Goal: Task Accomplishment & Management: Complete application form

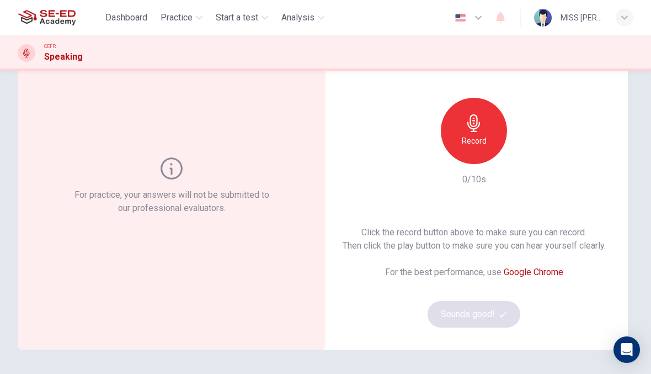
scroll to position [71, 0]
click at [485, 123] on div "Record" at bounding box center [474, 130] width 66 height 66
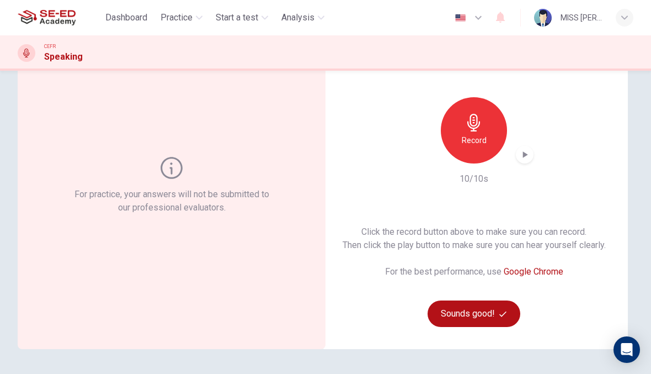
click at [518, 155] on div "button" at bounding box center [525, 155] width 18 height 18
click at [507, 314] on span "button" at bounding box center [505, 313] width 10 height 7
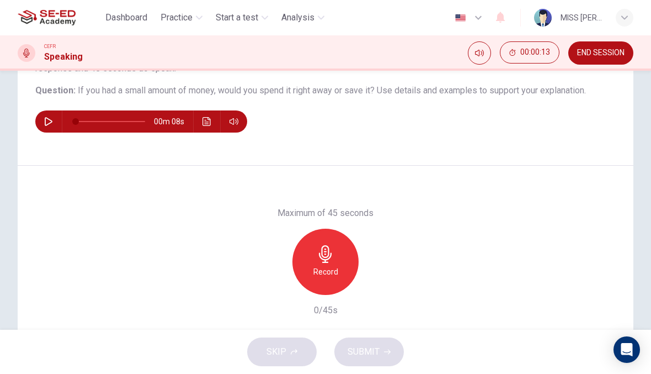
scroll to position [114, 0]
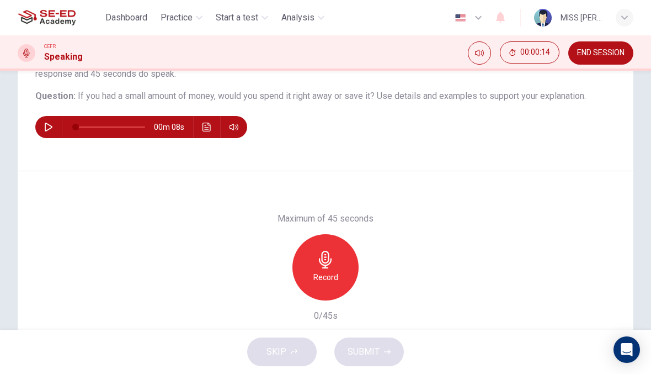
click at [44, 124] on button "button" at bounding box center [49, 127] width 18 height 22
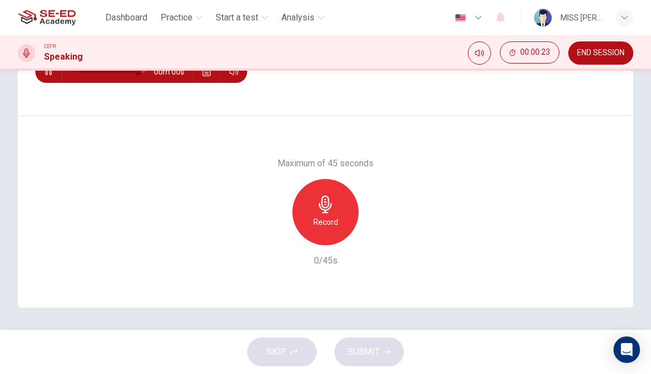
type input "0"
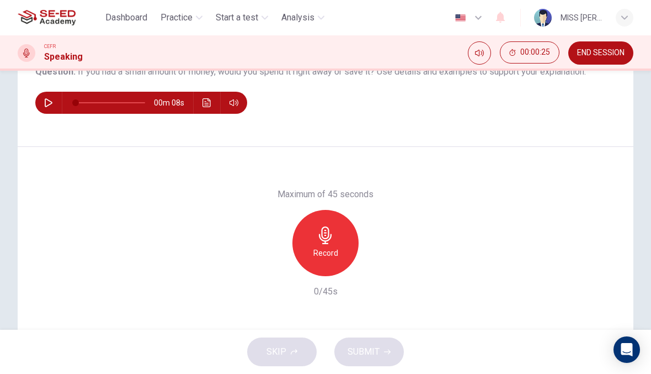
scroll to position [135, 0]
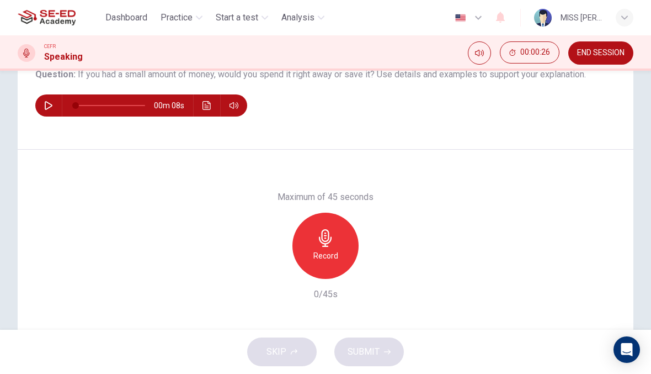
click at [326, 245] on icon "button" at bounding box center [326, 238] width 18 height 18
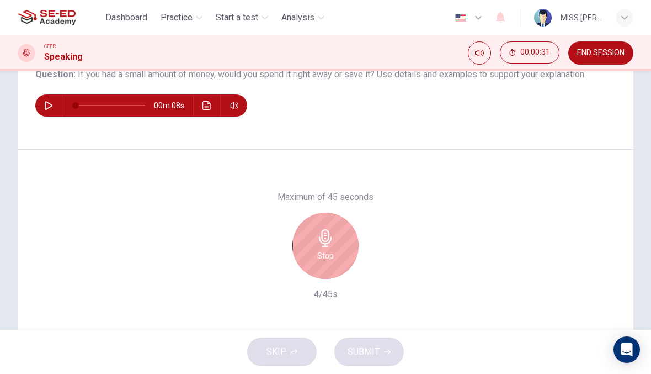
click at [331, 237] on icon "button" at bounding box center [325, 238] width 13 height 18
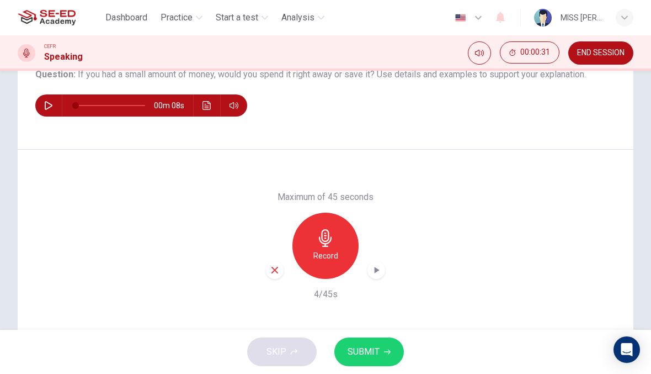
click at [273, 262] on div "button" at bounding box center [275, 270] width 18 height 18
click at [334, 248] on div "Record" at bounding box center [326, 246] width 66 height 66
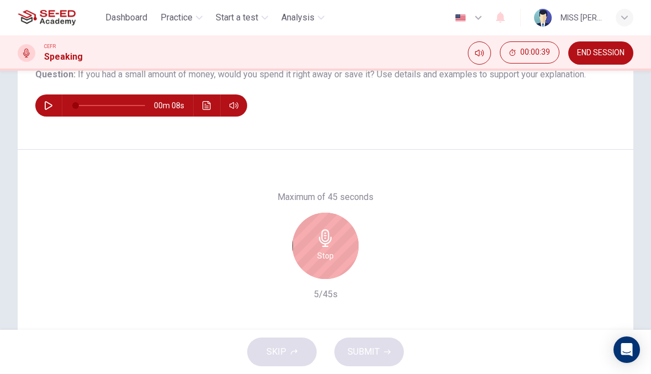
click at [327, 245] on icon "button" at bounding box center [326, 238] width 18 height 18
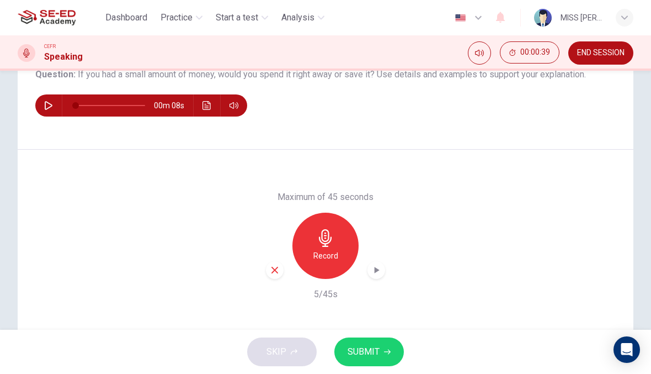
click at [271, 272] on icon "button" at bounding box center [275, 270] width 10 height 10
click at [328, 250] on h6 "Record" at bounding box center [326, 255] width 25 height 13
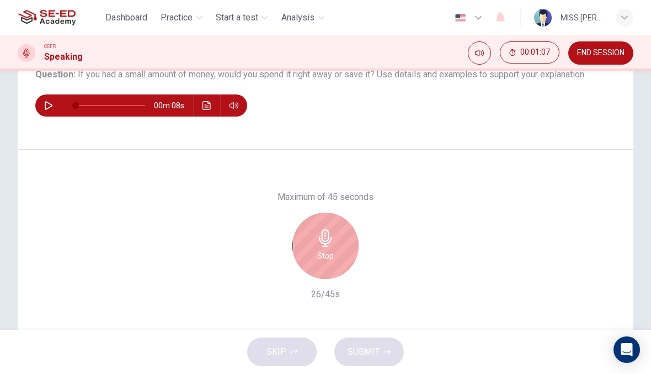
scroll to position [118, 0]
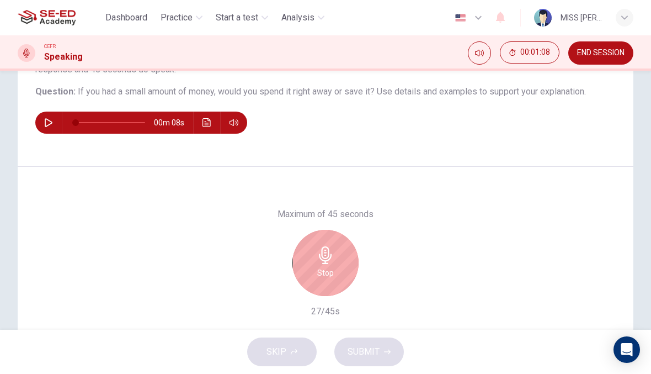
click at [338, 269] on div "Stop" at bounding box center [326, 263] width 66 height 66
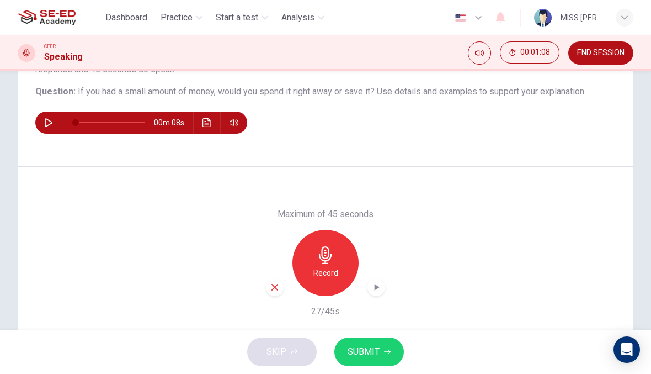
scroll to position [140, 0]
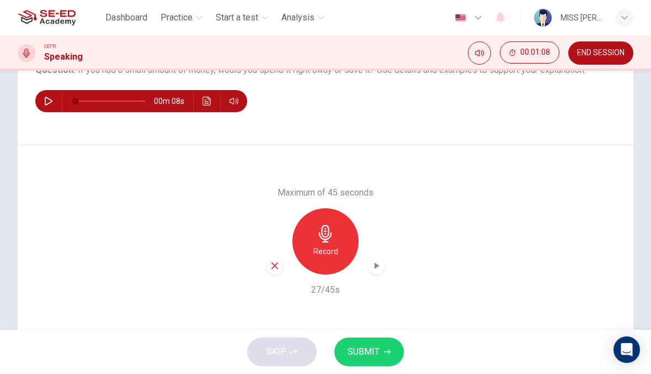
click at [269, 258] on div "button" at bounding box center [275, 266] width 18 height 18
click at [619, 54] on span "END SESSION" at bounding box center [600, 53] width 47 height 9
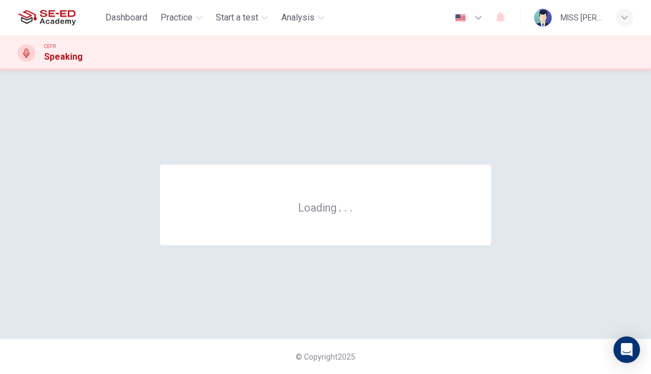
scroll to position [0, 0]
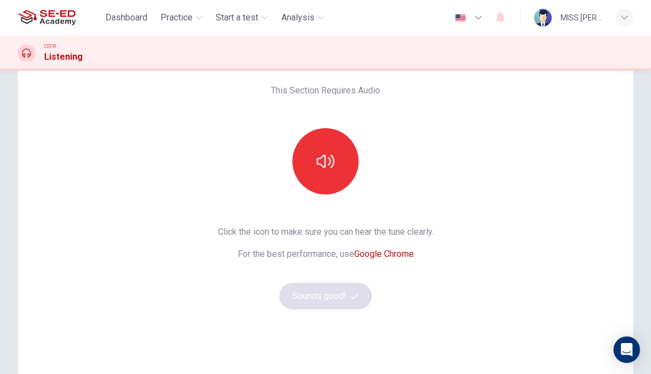
scroll to position [57, 0]
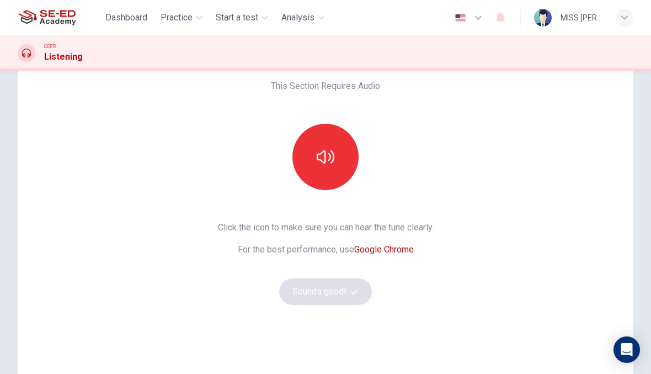
click at [316, 137] on button "button" at bounding box center [326, 157] width 66 height 66
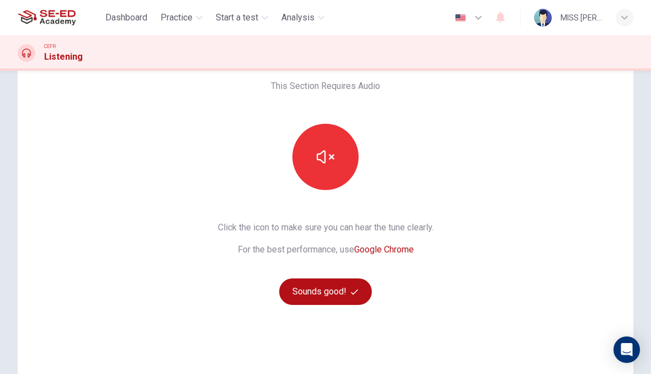
click at [291, 293] on button "Sounds good!" at bounding box center [325, 291] width 93 height 26
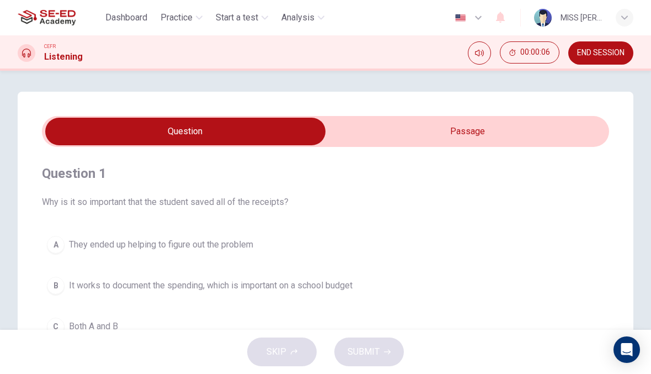
scroll to position [2, 0]
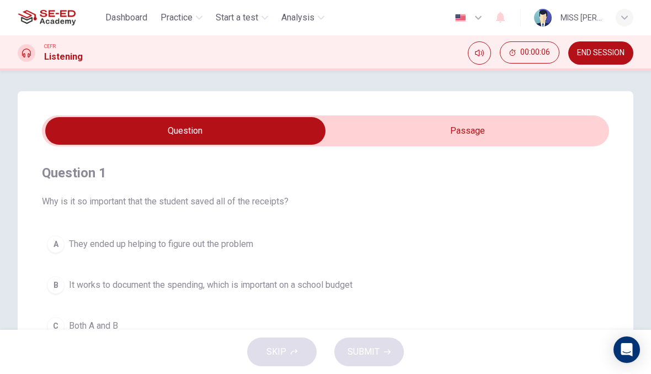
click at [490, 135] on input "checkbox" at bounding box center [185, 131] width 851 height 28
checkbox input "true"
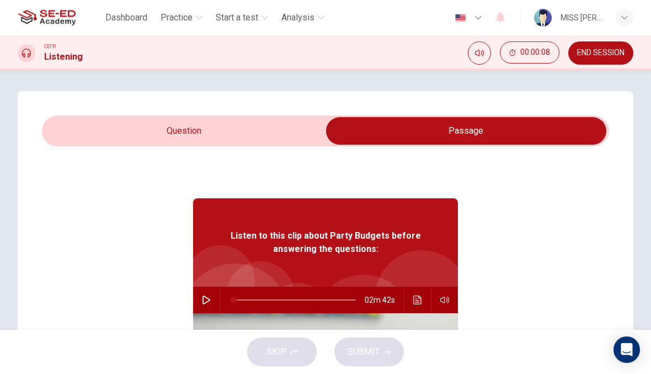
click at [206, 304] on button "button" at bounding box center [207, 300] width 18 height 26
type input "41"
click at [291, 132] on input "checkbox" at bounding box center [466, 131] width 851 height 28
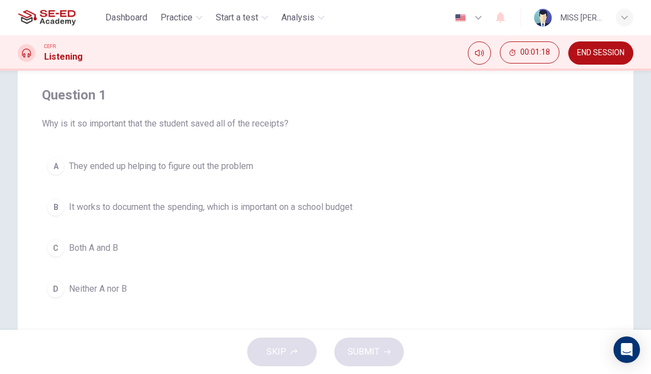
scroll to position [80, 0]
click at [281, 206] on span "It works to document the spending, which is important on a school budget" at bounding box center [211, 206] width 284 height 13
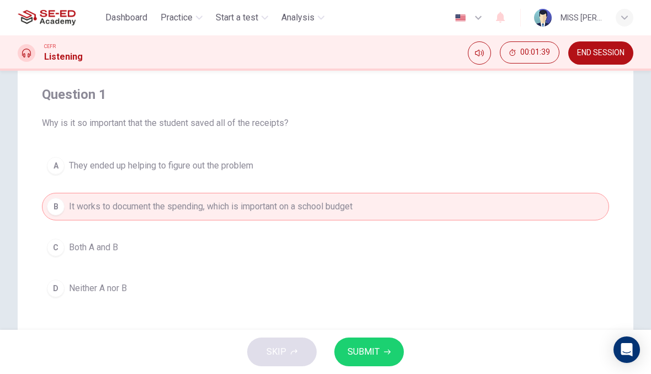
click at [236, 155] on button "A They ended up helping to figure out the problem" at bounding box center [326, 166] width 568 height 28
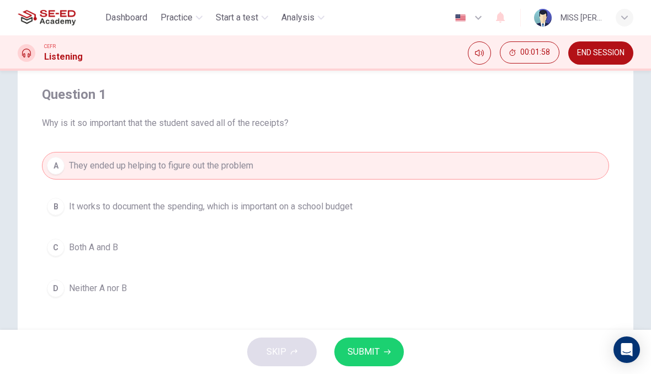
click at [172, 259] on button "C Both A and B" at bounding box center [326, 248] width 568 height 28
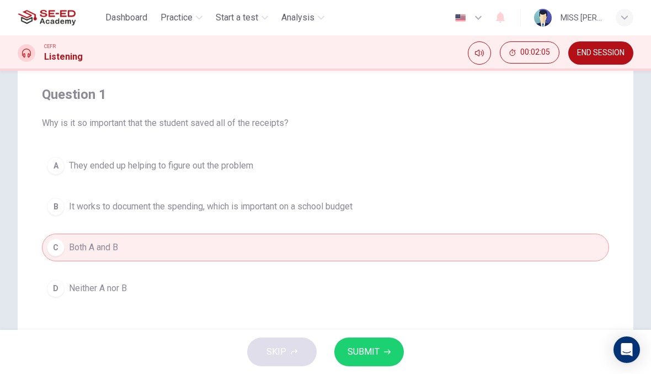
click at [386, 353] on icon "button" at bounding box center [387, 351] width 7 height 7
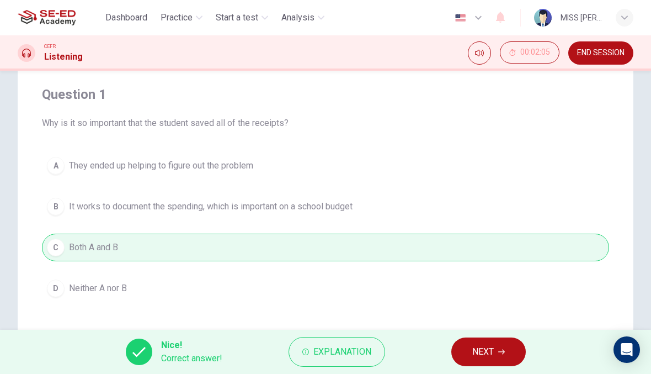
click at [489, 347] on span "NEXT" at bounding box center [484, 351] width 22 height 15
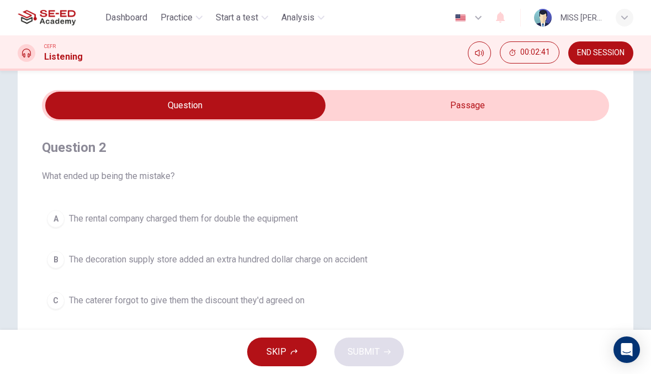
scroll to position [23, 0]
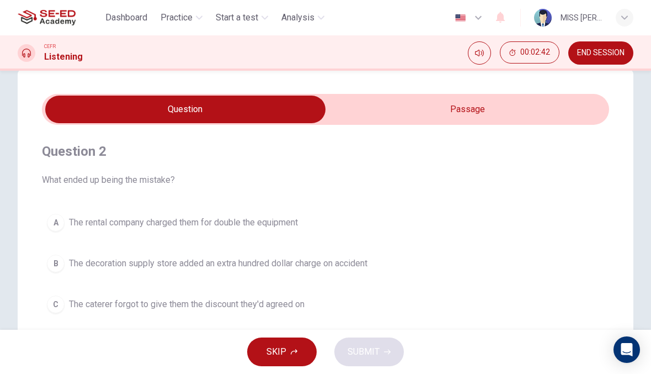
click at [539, 120] on input "checkbox" at bounding box center [185, 110] width 851 height 28
checkbox input "true"
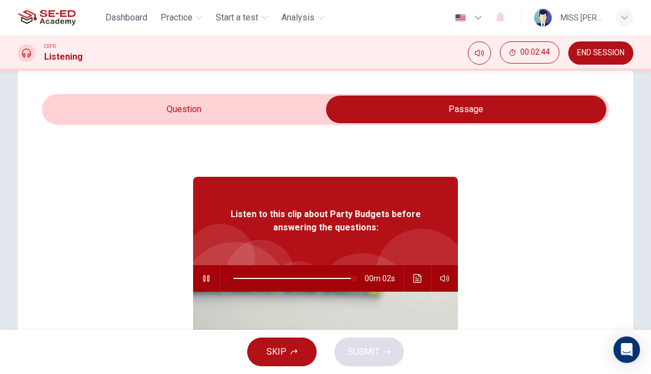
type input "99"
click at [300, 118] on input "checkbox" at bounding box center [466, 110] width 851 height 28
checkbox input "false"
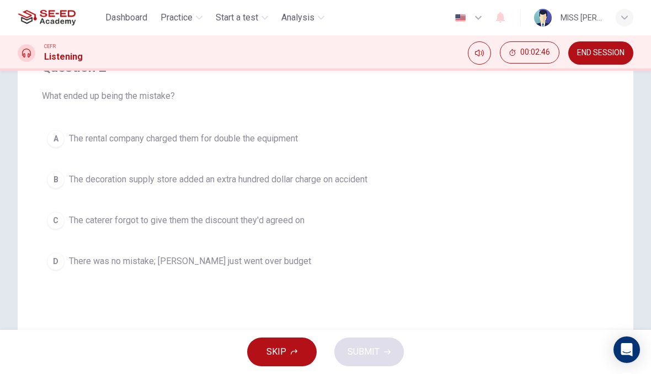
scroll to position [100, 0]
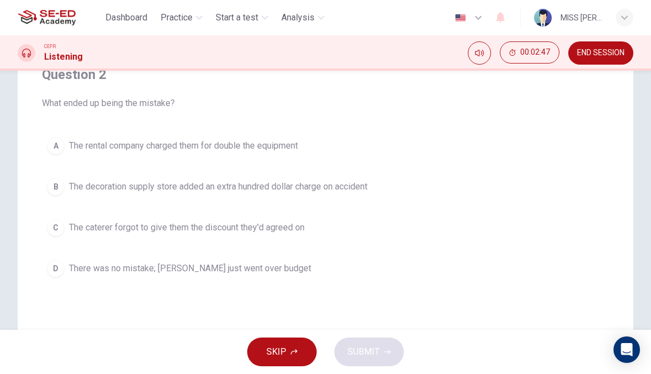
click at [290, 147] on span "The rental company charged them for double the equipment" at bounding box center [183, 145] width 229 height 13
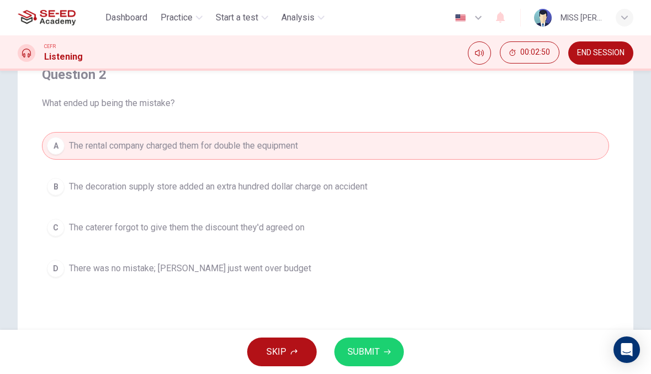
click at [250, 189] on span "The decoration supply store added an extra hundred dollar charge on accident" at bounding box center [218, 186] width 299 height 13
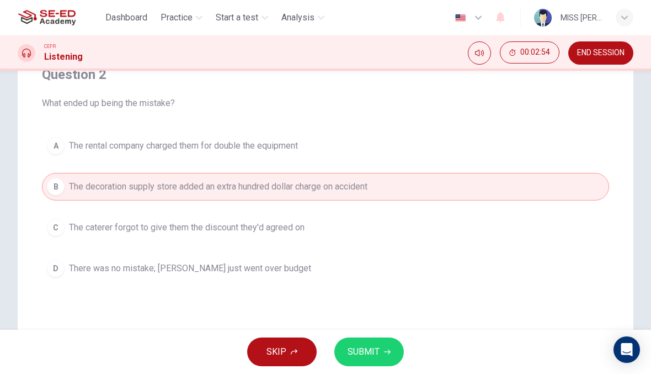
click at [404, 235] on button "C The caterer forgot to give them the discount they'd agreed on" at bounding box center [326, 228] width 568 height 28
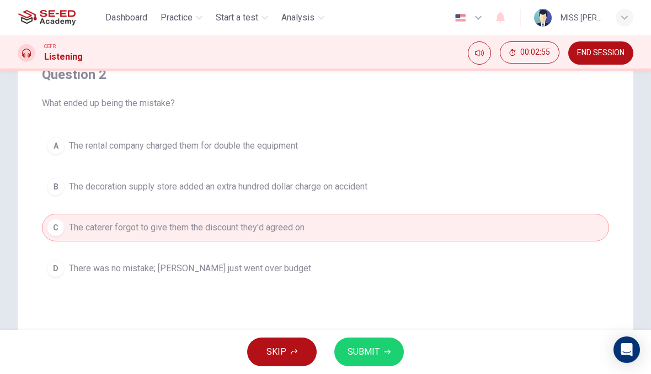
click at [378, 350] on span "SUBMIT" at bounding box center [364, 351] width 32 height 15
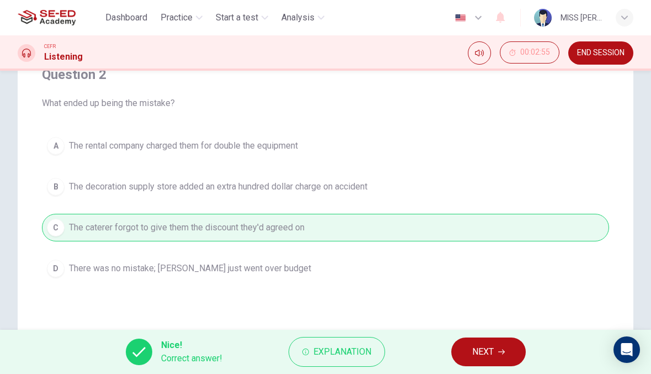
click at [500, 353] on icon "button" at bounding box center [502, 351] width 7 height 7
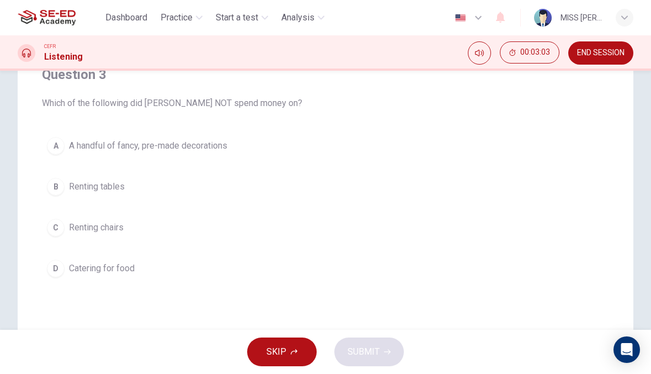
click at [335, 130] on div "Question 3 Which of the following did Luke NOT spend money on? A A handful of f…" at bounding box center [326, 174] width 568 height 252
click at [319, 155] on button "A A handful of fancy, pre-made decorations" at bounding box center [326, 146] width 568 height 28
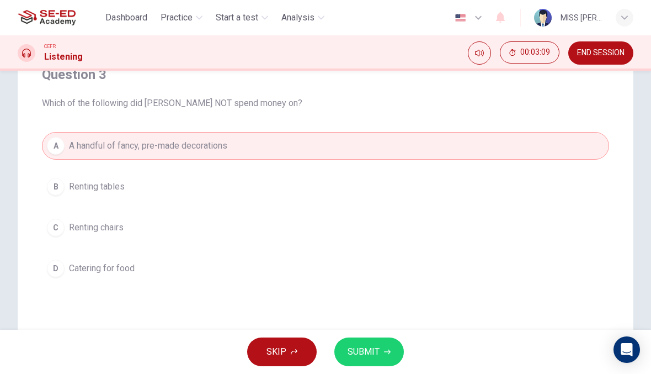
click at [382, 351] on button "SUBMIT" at bounding box center [370, 351] width 70 height 29
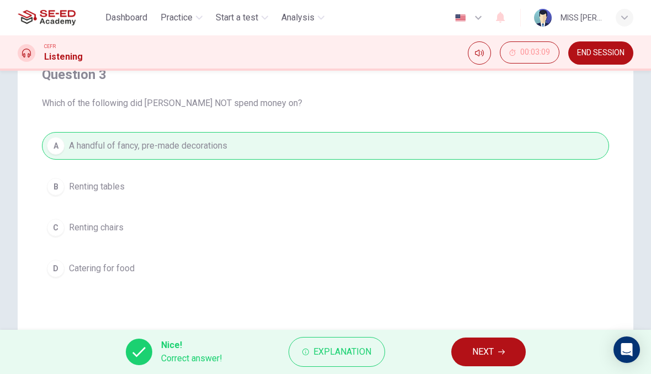
click at [487, 351] on span "NEXT" at bounding box center [484, 351] width 22 height 15
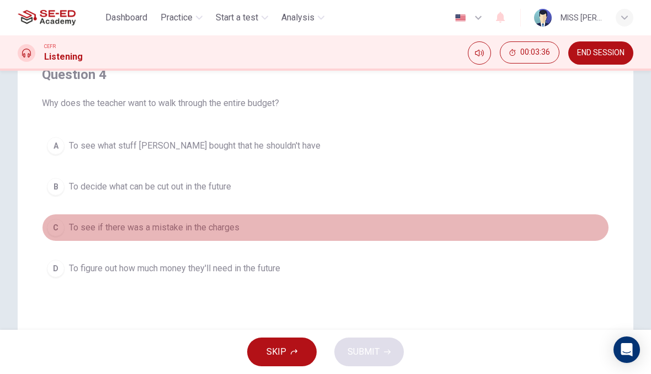
click at [275, 234] on button "C To see if there was a mistake in the charges" at bounding box center [326, 228] width 568 height 28
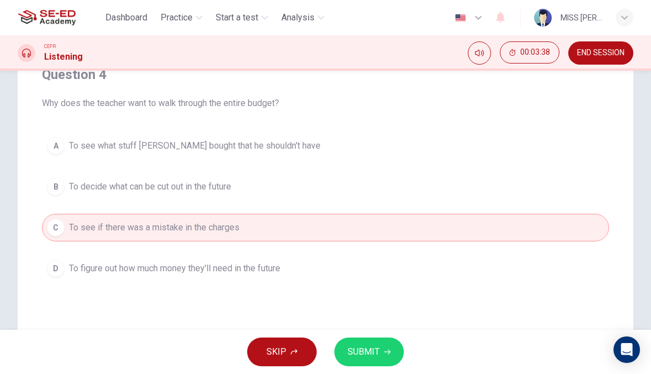
click at [375, 357] on span "SUBMIT" at bounding box center [364, 351] width 32 height 15
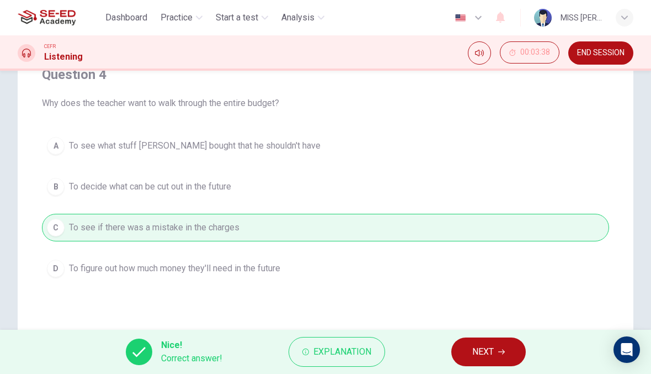
click at [469, 355] on button "NEXT" at bounding box center [489, 351] width 75 height 29
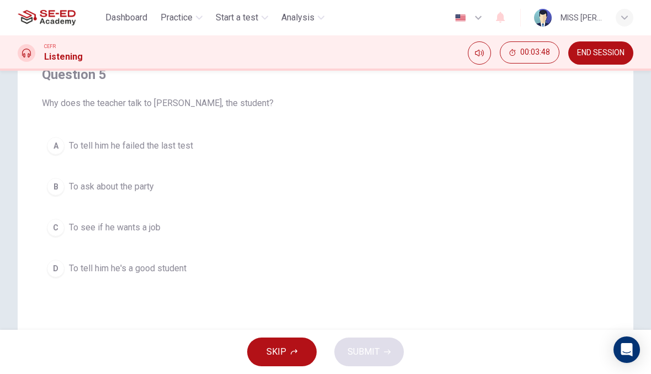
click at [252, 189] on button "B To ask about the party" at bounding box center [326, 187] width 568 height 28
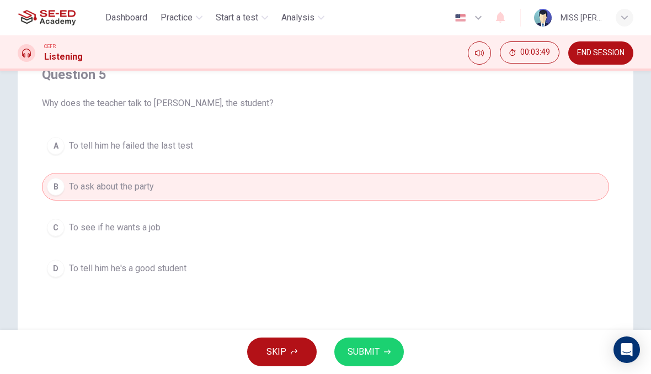
click at [375, 360] on button "SUBMIT" at bounding box center [370, 351] width 70 height 29
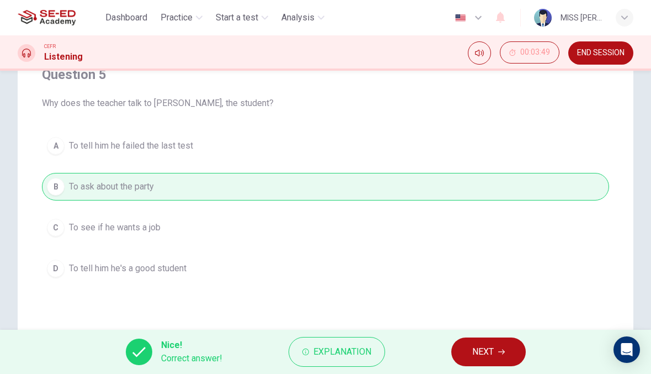
click at [500, 352] on icon "button" at bounding box center [502, 351] width 7 height 7
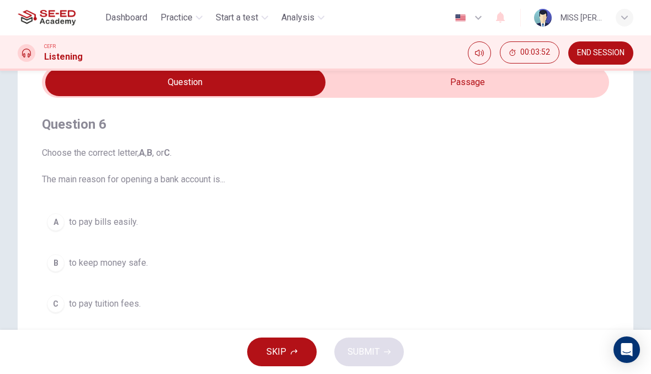
scroll to position [50, 0]
click at [505, 96] on input "checkbox" at bounding box center [185, 83] width 851 height 28
checkbox input "true"
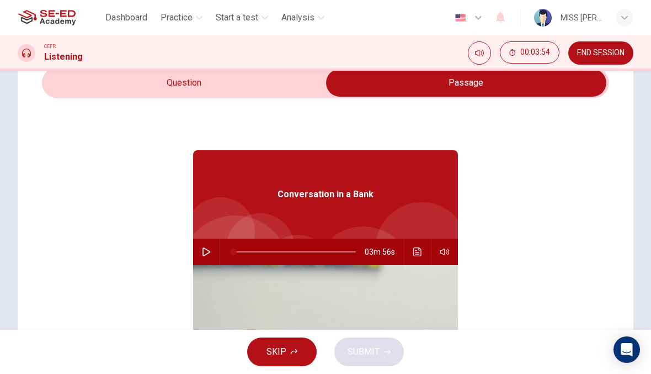
click at [209, 250] on icon "button" at bounding box center [206, 251] width 9 height 9
type input "0"
click at [278, 83] on input "checkbox" at bounding box center [466, 83] width 851 height 28
checkbox input "false"
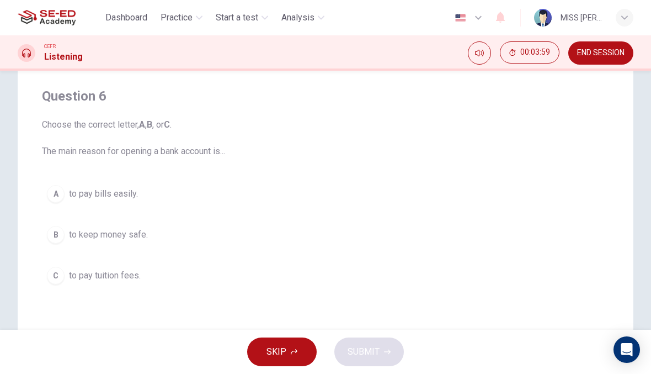
scroll to position [78, 0]
click at [237, 203] on button "A to pay bills easily." at bounding box center [326, 195] width 568 height 28
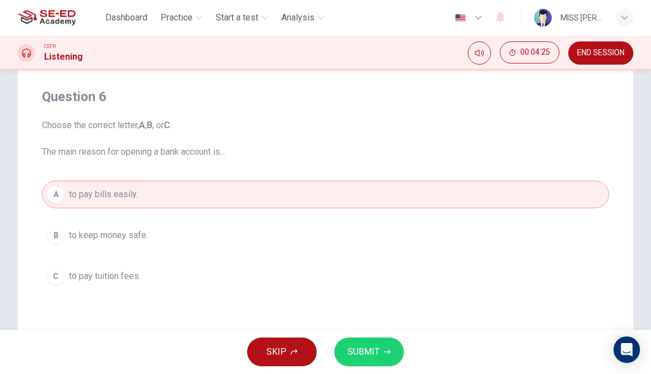
click at [393, 347] on button "SUBMIT" at bounding box center [370, 351] width 70 height 29
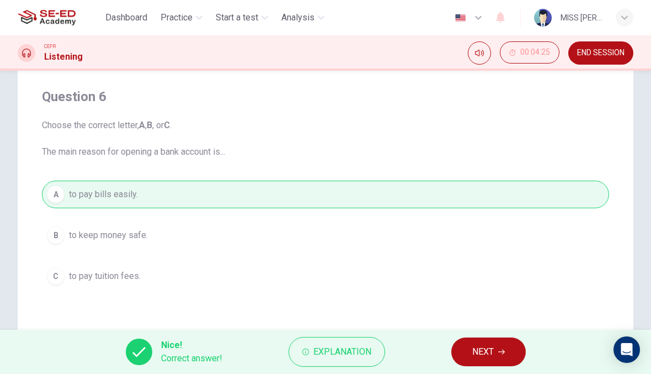
click at [509, 349] on button "NEXT" at bounding box center [489, 351] width 75 height 29
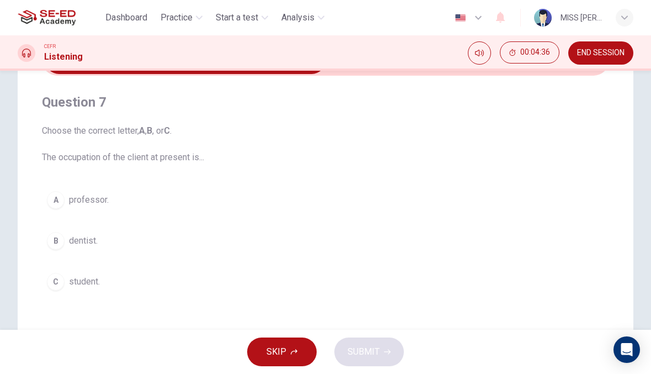
scroll to position [73, 0]
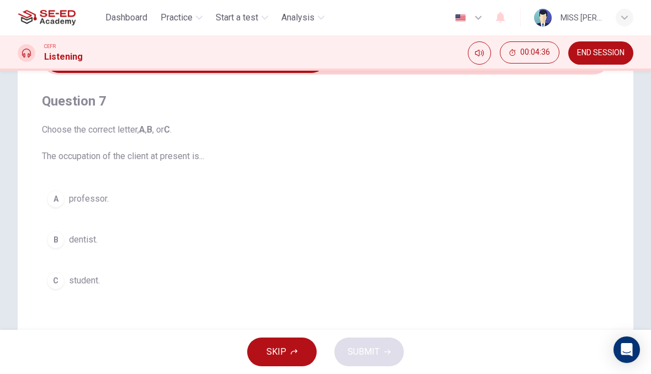
click at [250, 251] on button "B dentist." at bounding box center [326, 240] width 568 height 28
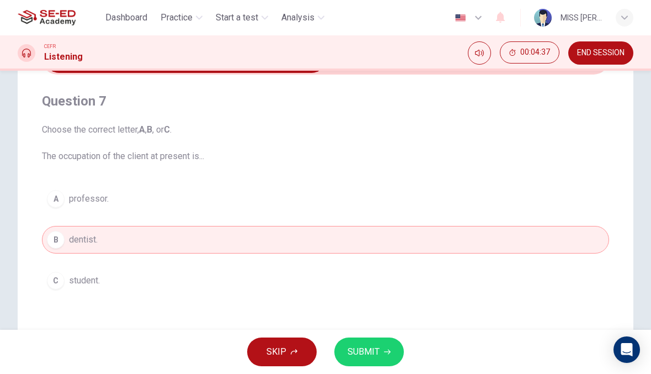
click at [380, 353] on button "SUBMIT" at bounding box center [370, 351] width 70 height 29
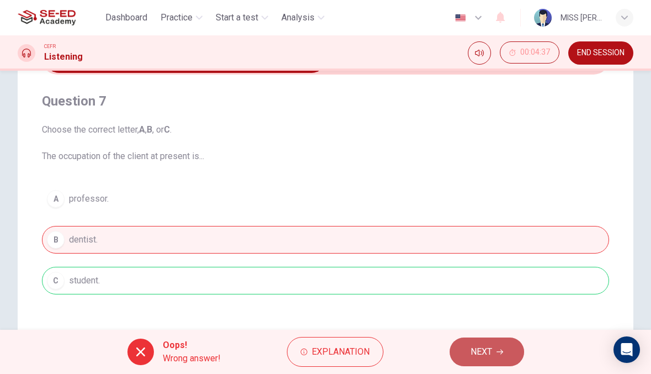
click at [488, 356] on span "NEXT" at bounding box center [482, 351] width 22 height 15
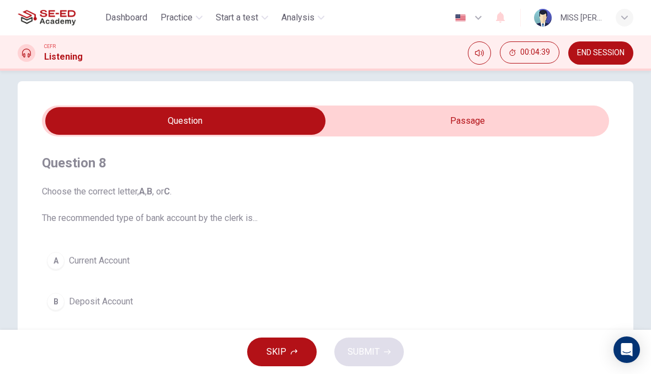
type input "23"
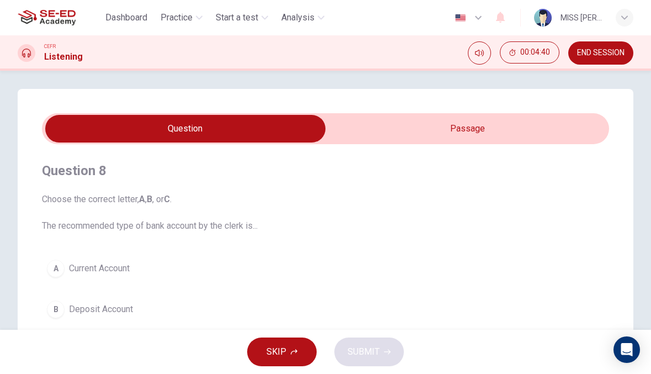
click at [523, 135] on input "checkbox" at bounding box center [185, 129] width 851 height 28
checkbox input "true"
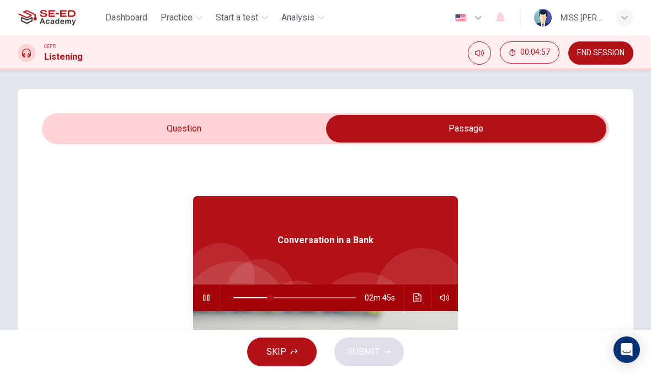
click at [448, 297] on icon "button" at bounding box center [445, 297] width 9 height 9
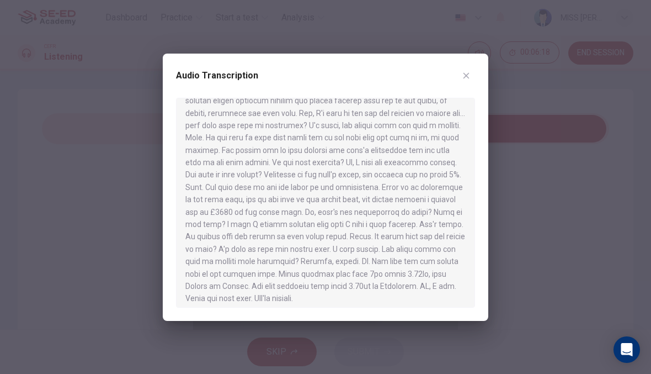
scroll to position [222, 0]
click at [466, 68] on button "button" at bounding box center [467, 76] width 18 height 18
type input "99"
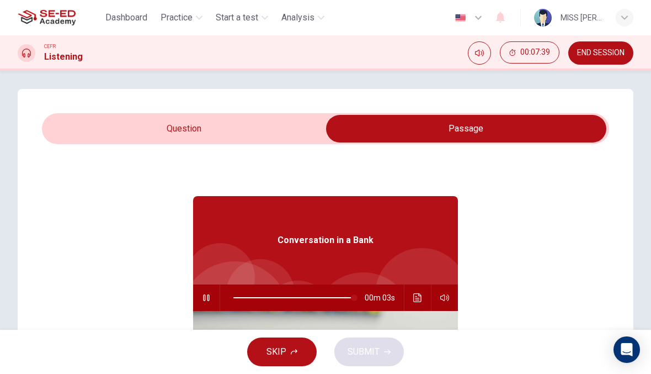
click at [245, 136] on input "checkbox" at bounding box center [466, 129] width 851 height 28
checkbox input "false"
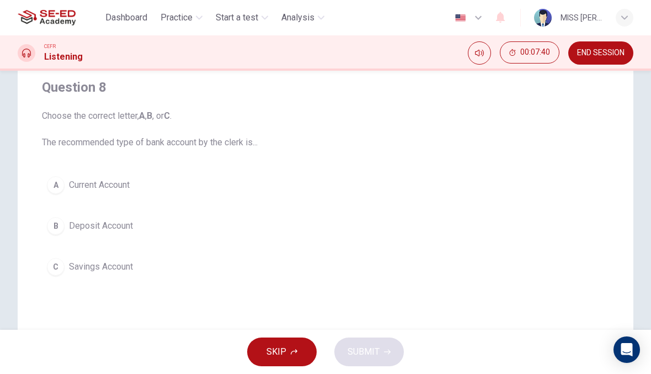
scroll to position [88, 0]
click at [418, 235] on button "B Deposit Account" at bounding box center [326, 225] width 568 height 28
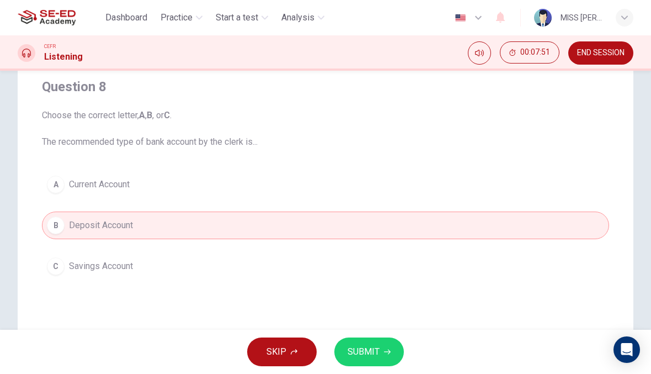
click at [437, 276] on button "C Savings Account" at bounding box center [326, 266] width 568 height 28
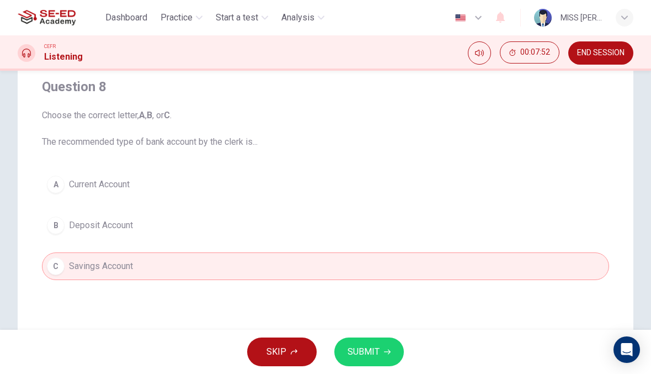
click at [463, 233] on button "B Deposit Account" at bounding box center [326, 225] width 568 height 28
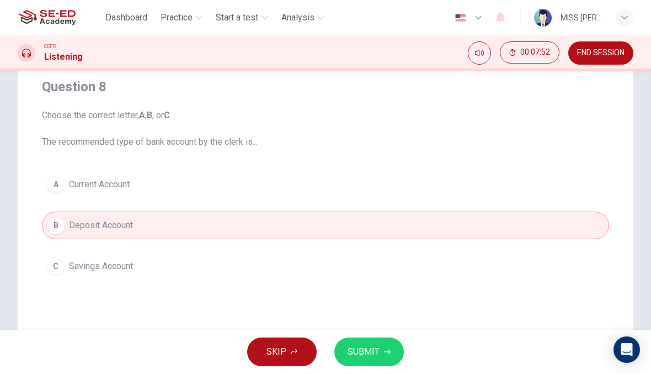
click at [382, 338] on button "SUBMIT" at bounding box center [370, 351] width 70 height 29
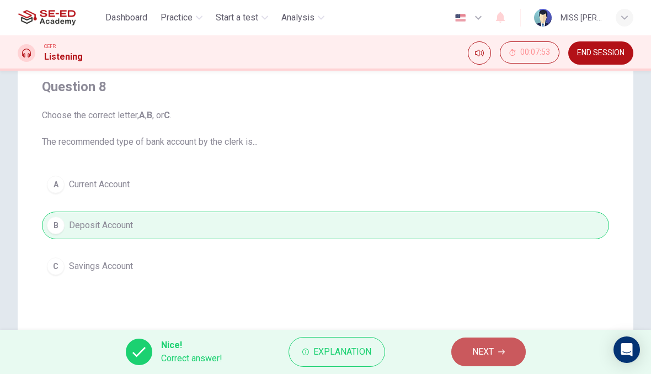
click at [504, 352] on icon "button" at bounding box center [502, 351] width 7 height 5
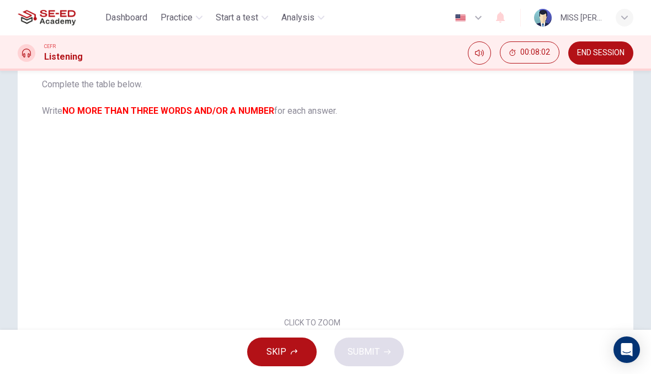
scroll to position [29, 0]
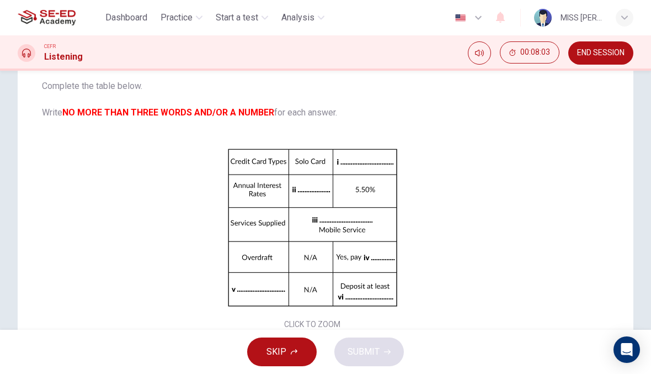
click at [376, 277] on div "Click to Zoom" at bounding box center [312, 236] width 541 height 190
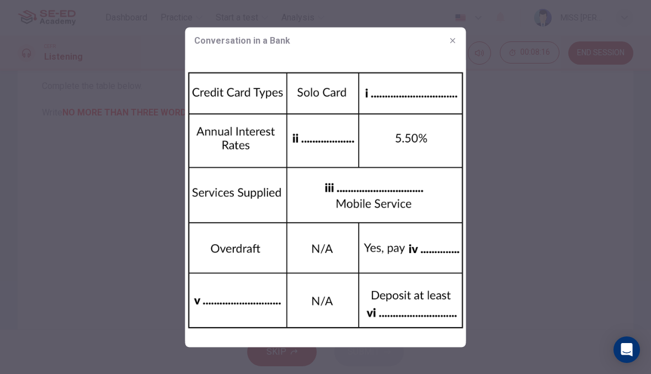
click at [447, 44] on button "button" at bounding box center [453, 40] width 18 height 18
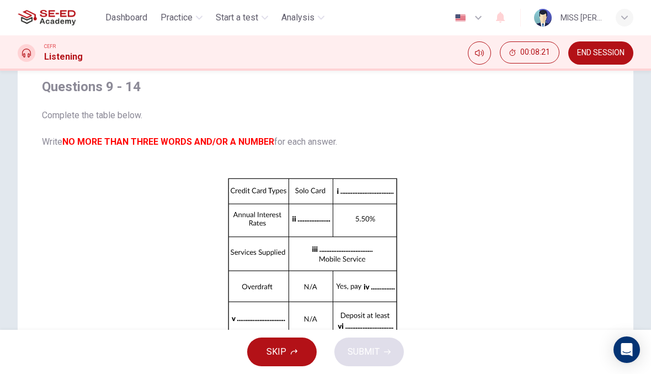
scroll to position [0, 0]
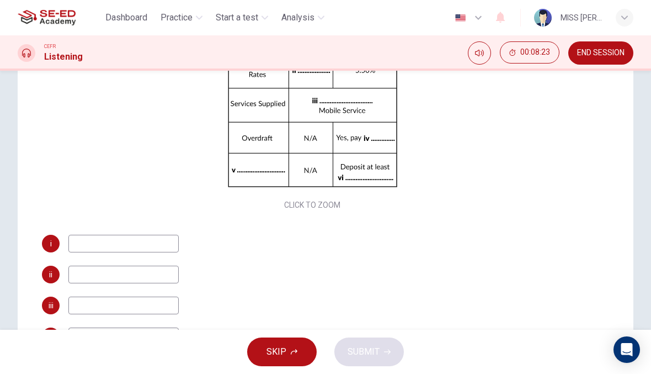
click at [295, 353] on icon "button" at bounding box center [294, 351] width 7 height 7
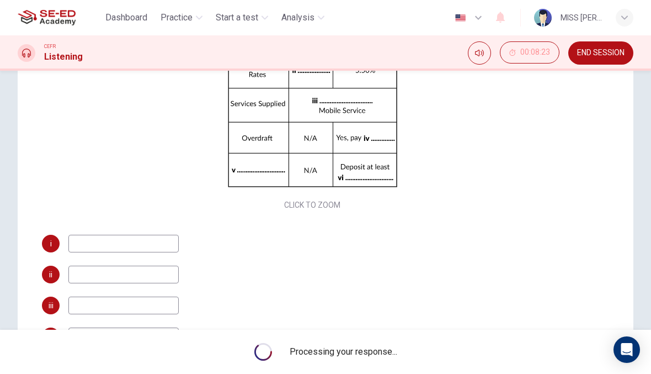
scroll to position [149, 0]
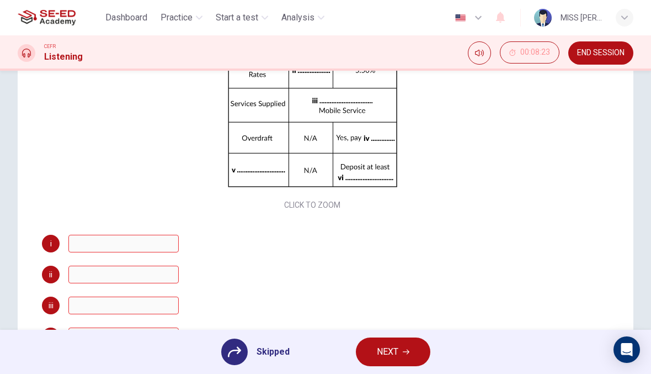
click at [397, 344] on span "NEXT" at bounding box center [388, 351] width 22 height 15
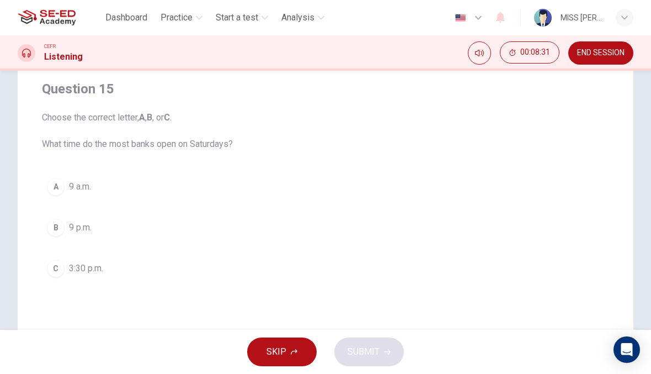
scroll to position [97, 0]
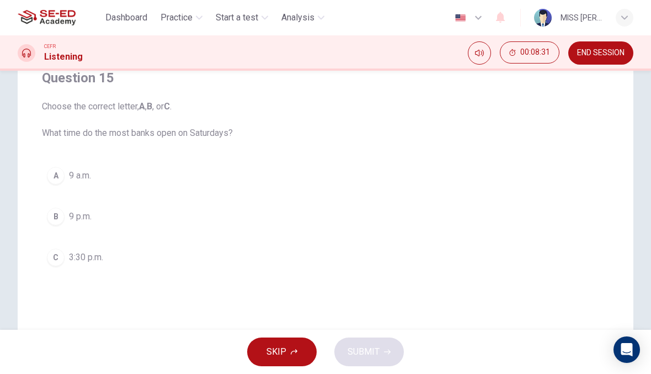
click at [379, 270] on button "C 3:30 p.m." at bounding box center [326, 257] width 568 height 28
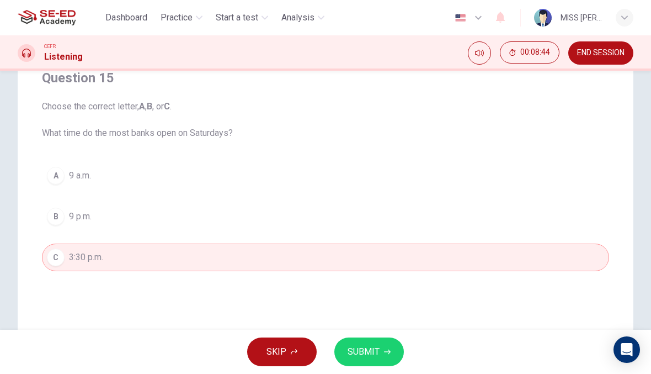
click at [376, 356] on span "SUBMIT" at bounding box center [364, 351] width 32 height 15
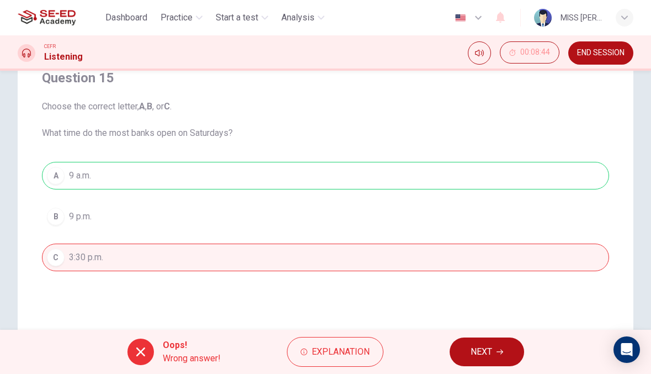
click at [515, 346] on button "NEXT" at bounding box center [487, 351] width 75 height 29
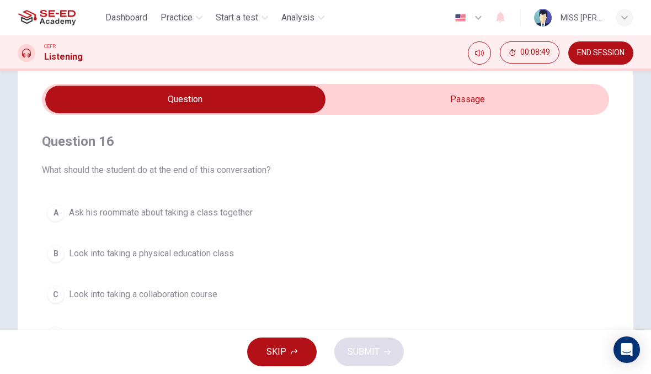
scroll to position [26, 0]
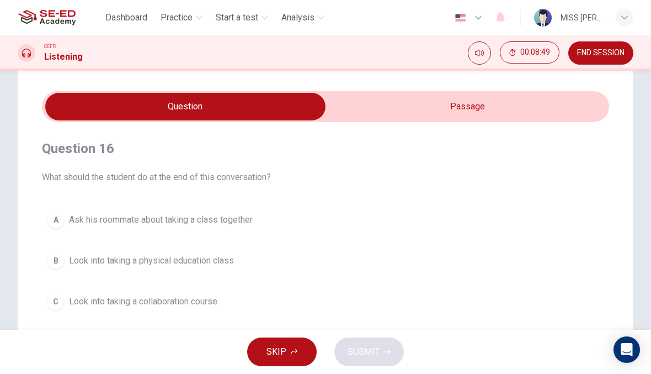
click at [460, 119] on input "checkbox" at bounding box center [185, 107] width 851 height 28
checkbox input "true"
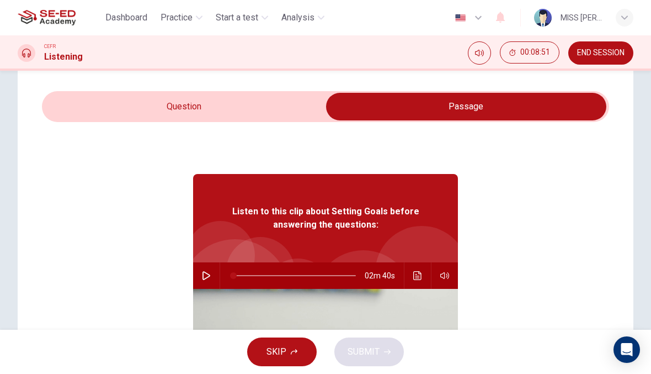
click at [203, 273] on icon "button" at bounding box center [207, 275] width 8 height 9
click at [422, 276] on icon "Click to see the audio transcription" at bounding box center [417, 275] width 9 height 9
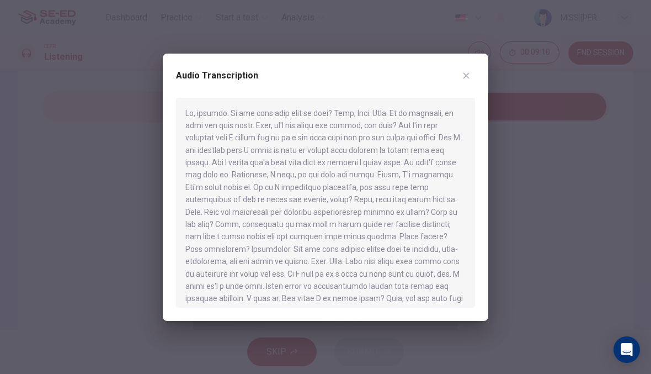
click at [470, 81] on button "button" at bounding box center [467, 76] width 18 height 18
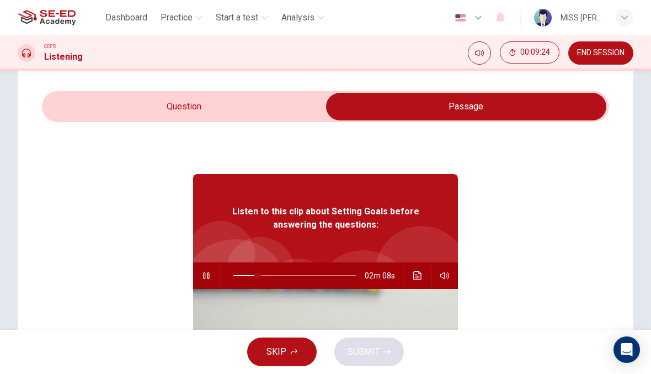
type input "21"
click at [96, 109] on input "checkbox" at bounding box center [466, 107] width 851 height 28
checkbox input "false"
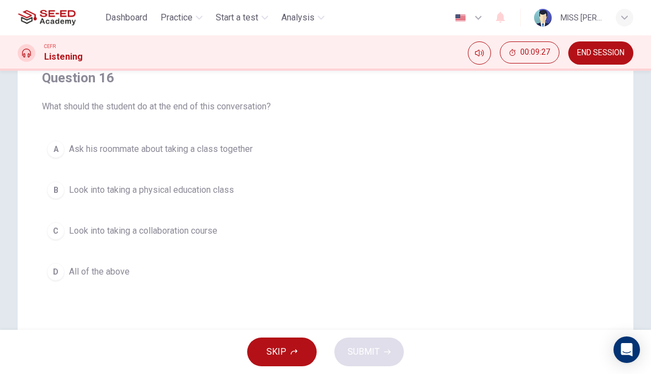
scroll to position [95, 0]
click at [315, 149] on button "A Ask his roommate about taking a class together" at bounding box center [326, 151] width 568 height 28
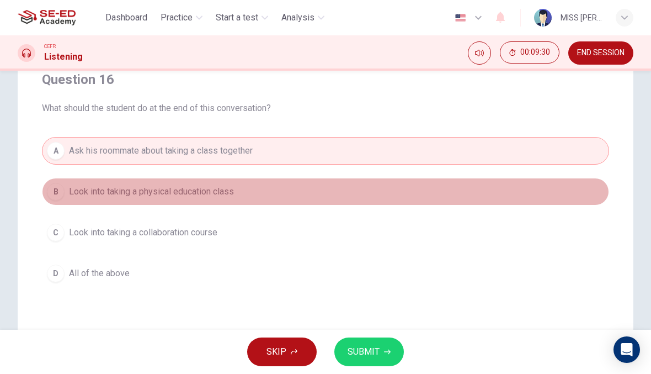
click at [282, 196] on button "B Look into taking a physical education class" at bounding box center [326, 192] width 568 height 28
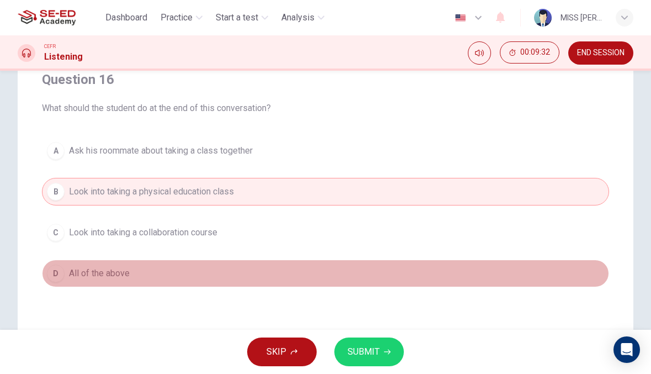
click at [225, 282] on button "D All of the above" at bounding box center [326, 273] width 568 height 28
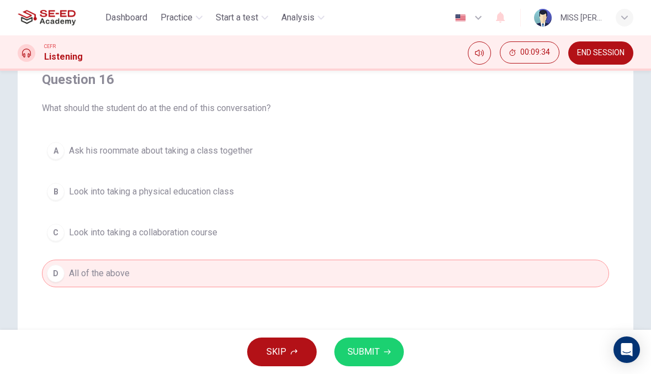
click at [307, 144] on button "A Ask his roommate about taking a class together" at bounding box center [326, 151] width 568 height 28
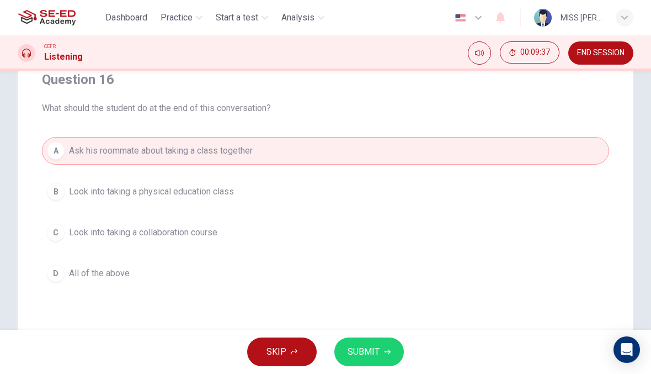
click at [337, 276] on button "D All of the above" at bounding box center [326, 273] width 568 height 28
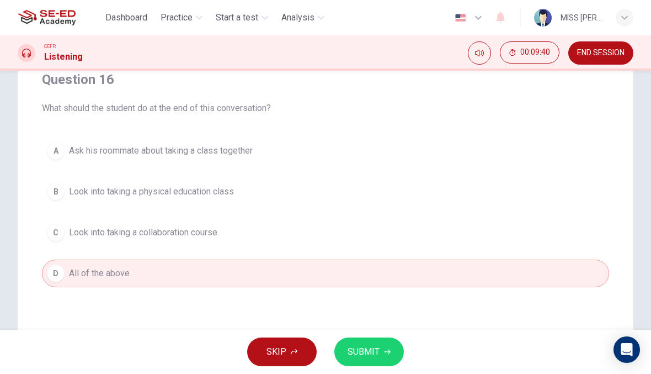
click at [415, 235] on button "C Look into taking a collaboration course" at bounding box center [326, 233] width 568 height 28
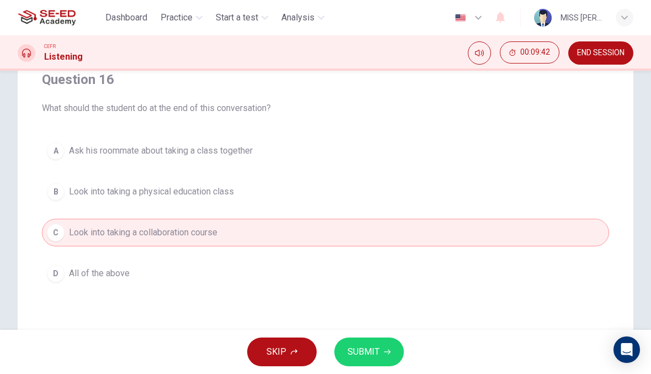
click at [365, 352] on span "SUBMIT" at bounding box center [364, 351] width 32 height 15
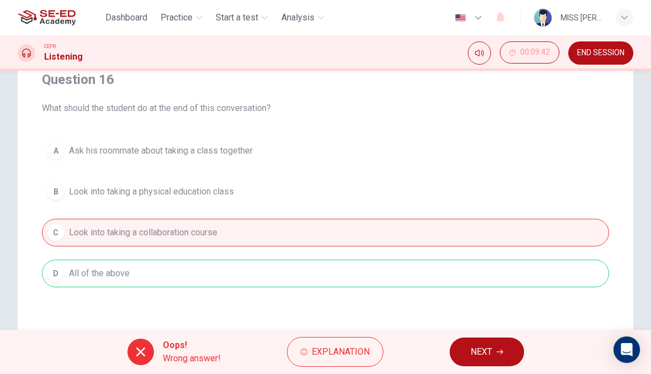
click at [481, 349] on span "NEXT" at bounding box center [482, 351] width 22 height 15
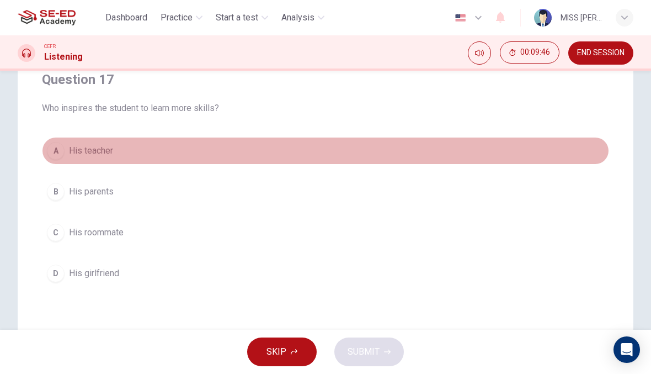
click at [451, 156] on button "A His teacher" at bounding box center [326, 151] width 568 height 28
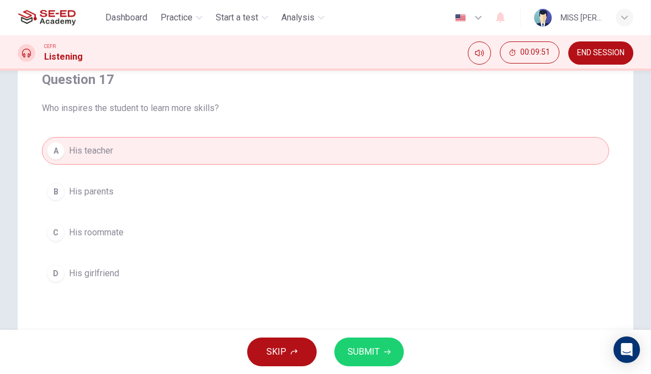
click at [375, 354] on span "SUBMIT" at bounding box center [364, 351] width 32 height 15
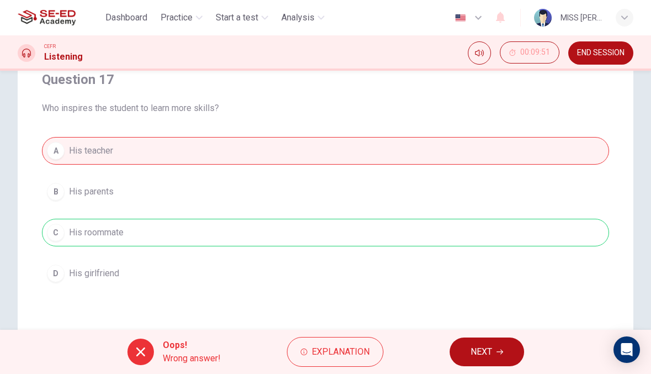
click at [503, 348] on icon "button" at bounding box center [500, 351] width 7 height 7
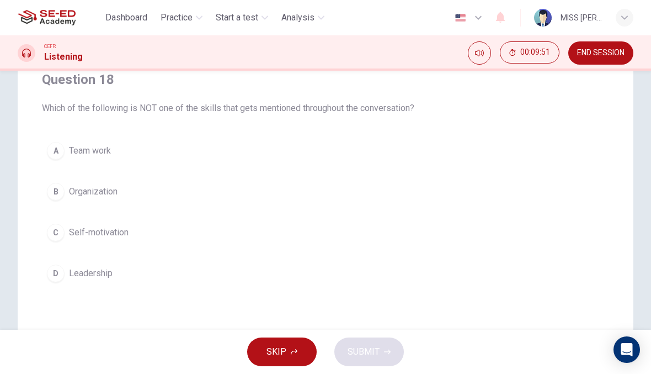
click at [606, 61] on button "END SESSION" at bounding box center [601, 52] width 65 height 23
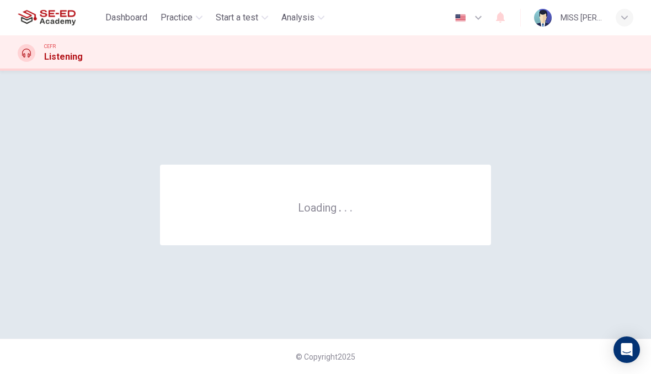
scroll to position [0, 0]
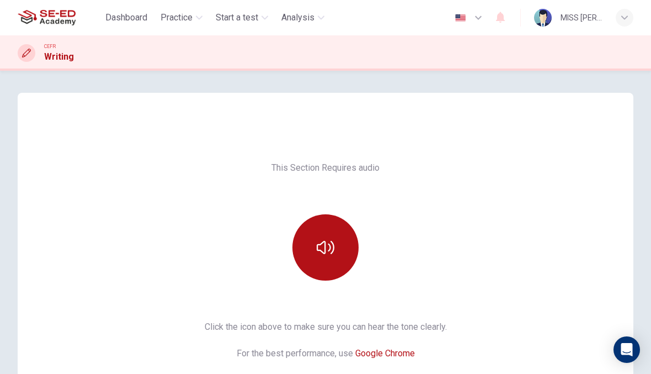
click at [320, 246] on icon "button" at bounding box center [326, 247] width 18 height 18
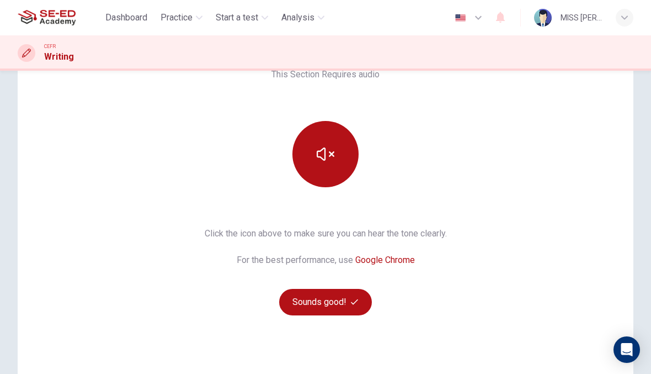
scroll to position [94, 0]
click at [313, 152] on button "button" at bounding box center [326, 153] width 66 height 66
click at [293, 308] on button "Sounds good!" at bounding box center [325, 301] width 93 height 26
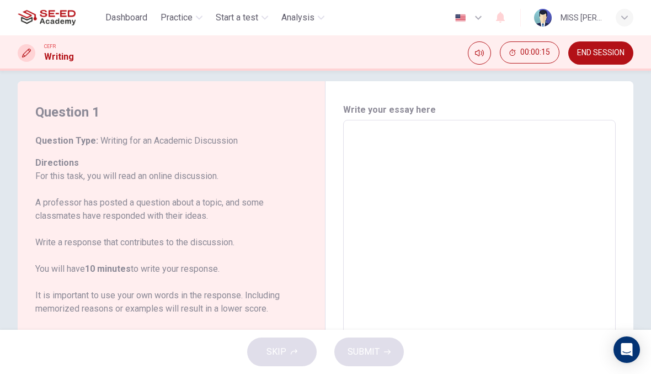
scroll to position [16, 0]
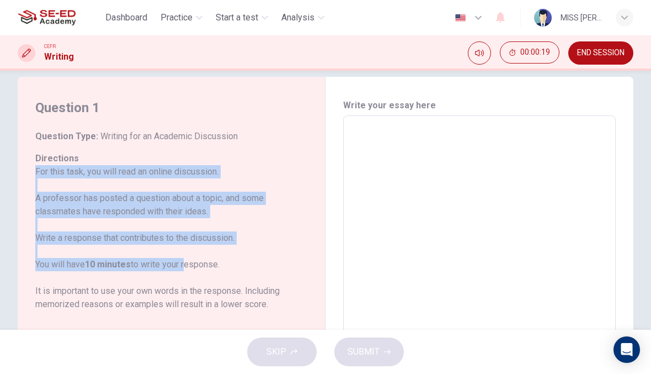
click at [287, 203] on p "For this task, you will read an online discussion. A professor has posted a que…" at bounding box center [164, 238] width 259 height 146
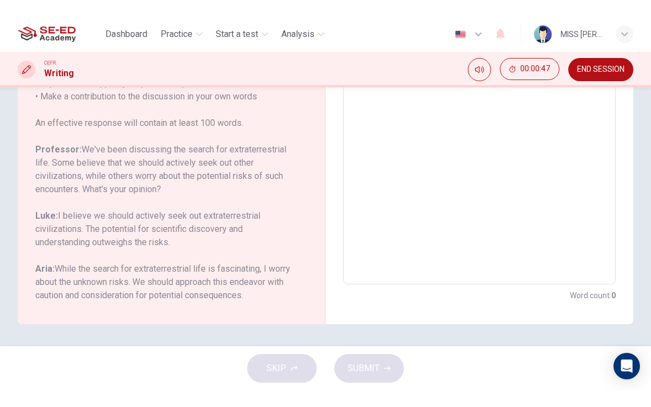
scroll to position [232, 0]
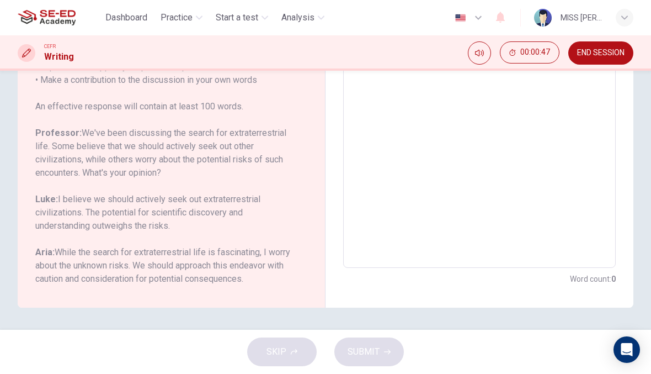
click at [417, 216] on textarea at bounding box center [479, 83] width 257 height 351
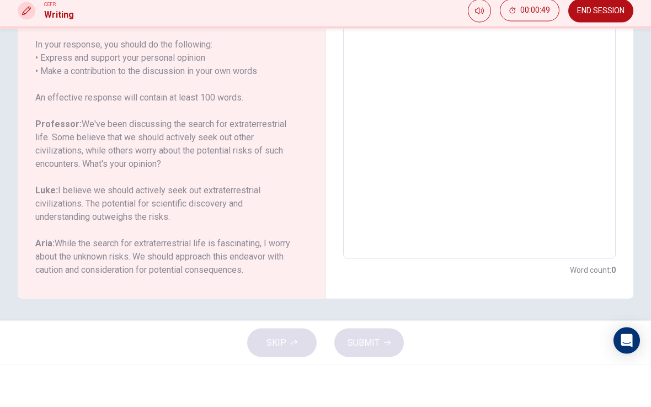
scroll to position [185, 0]
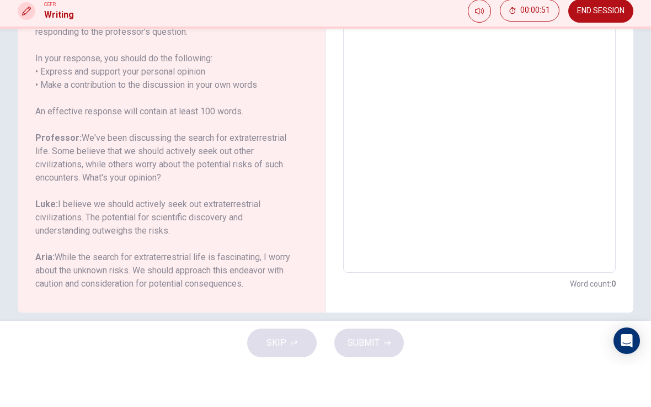
type textarea "น"
type textarea "x"
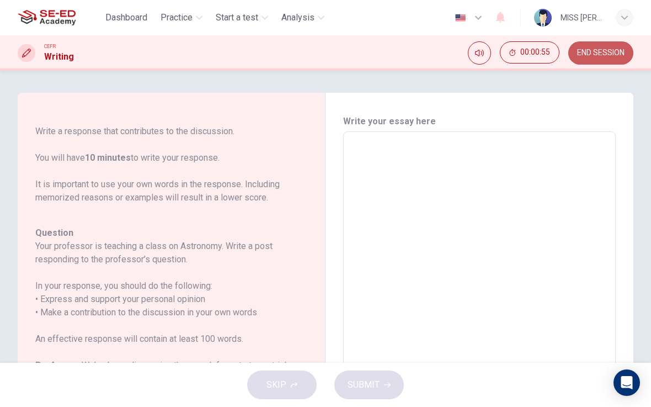
click at [596, 46] on button "END SESSION" at bounding box center [601, 52] width 65 height 23
